Goal: Task Accomplishment & Management: Manage account settings

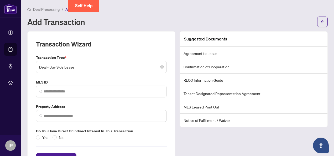
click at [219, 79] on li "RECO Information Guide" at bounding box center [253, 79] width 147 height 13
click at [279, 76] on li "RECO Information Guide" at bounding box center [253, 79] width 147 height 13
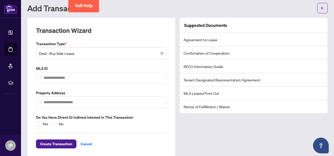
scroll to position [20, 0]
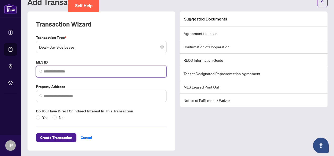
click at [58, 71] on input "search" at bounding box center [104, 72] width 120 height 6
paste input "*********"
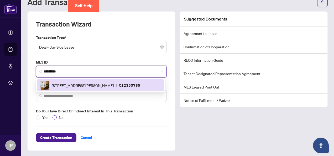
type input "*********"
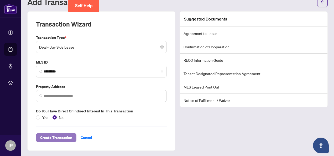
click at [58, 136] on span "Create Transaction" at bounding box center [56, 137] width 32 height 8
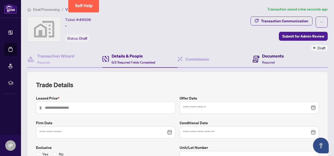
click at [272, 56] on h4 "Documents" at bounding box center [273, 56] width 22 height 6
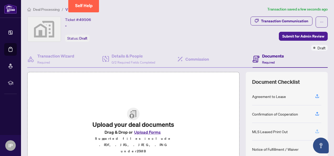
click at [314, 129] on icon "button" at bounding box center [316, 131] width 5 height 5
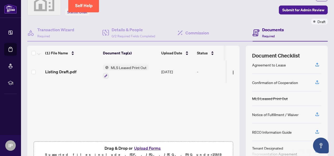
scroll to position [9, 0]
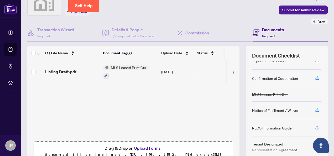
click at [314, 126] on icon "button" at bounding box center [316, 127] width 5 height 5
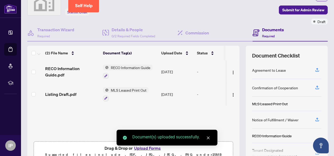
click at [269, 101] on div "MLS Leased Print Out" at bounding box center [270, 104] width 36 height 6
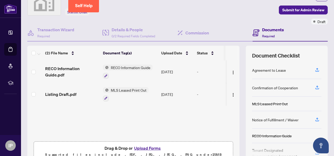
click at [214, 121] on div "(2) File Name Document Tag(s) Upload Date Status RECO Information Guide.pdf REC…" at bounding box center [133, 105] width 212 height 118
click at [151, 118] on div "(2) File Name Document Tag(s) Upload Date Status RECO Information Guide.pdf REC…" at bounding box center [133, 105] width 212 height 118
click at [61, 95] on span "Listing Draft.pdf" at bounding box center [60, 94] width 31 height 6
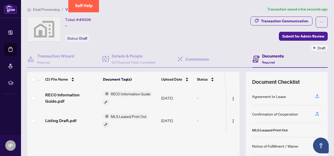
click at [291, 127] on div "MLS Leased Print Out" at bounding box center [286, 130] width 69 height 14
click at [77, 97] on span "RECO Information Guide.pdf" at bounding box center [71, 98] width 53 height 13
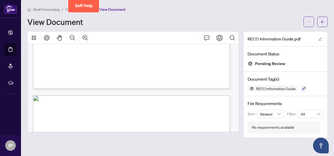
scroll to position [3078, 0]
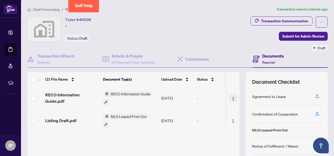
click at [231, 96] on img "button" at bounding box center [233, 98] width 4 height 4
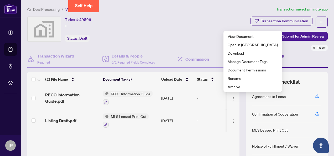
click at [196, 140] on div "(2) File Name Document Tag(s) Upload Date Status RECO Information Guide.pdf REC…" at bounding box center [133, 131] width 212 height 118
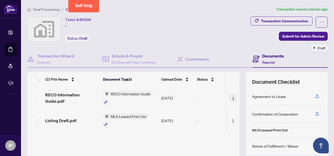
click at [229, 97] on button "button" at bounding box center [233, 98] width 8 height 8
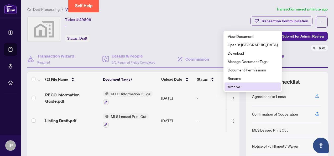
click at [230, 87] on span "Archive" at bounding box center [252, 87] width 50 height 6
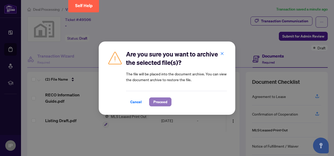
click at [163, 101] on span "Proceed" at bounding box center [160, 102] width 14 height 8
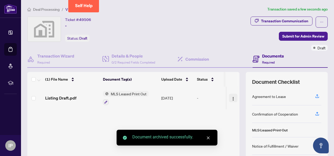
click at [231, 98] on img "button" at bounding box center [233, 98] width 4 height 4
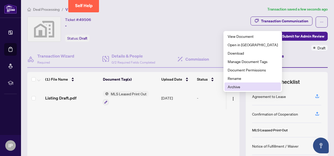
click at [229, 87] on span "Archive" at bounding box center [252, 87] width 50 height 6
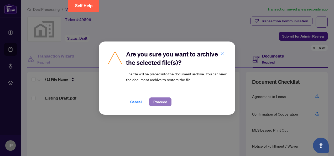
click at [165, 100] on span "Proceed" at bounding box center [160, 102] width 14 height 8
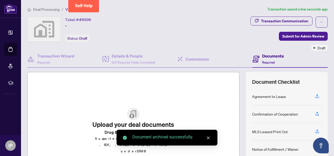
click at [207, 87] on div "Upload your deal documents Drag & Drop or Upload Forms Supported files include …" at bounding box center [133, 131] width 212 height 118
